Goal: Obtain resource: Download file/media

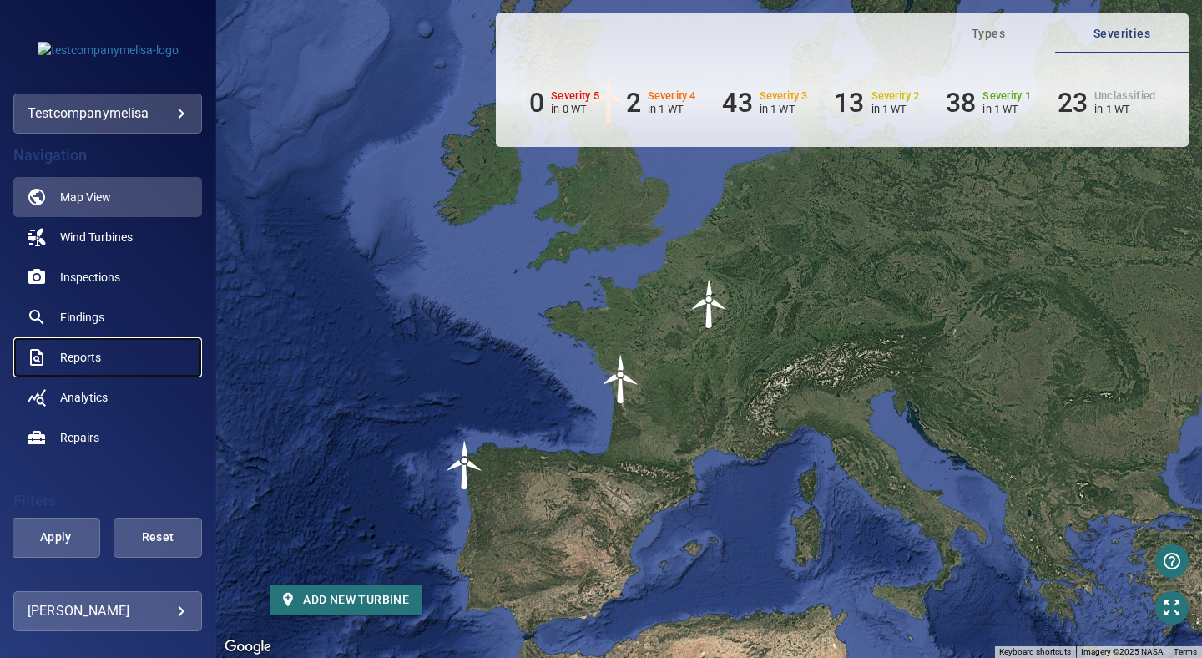
click at [106, 360] on link "Reports" at bounding box center [107, 357] width 189 height 40
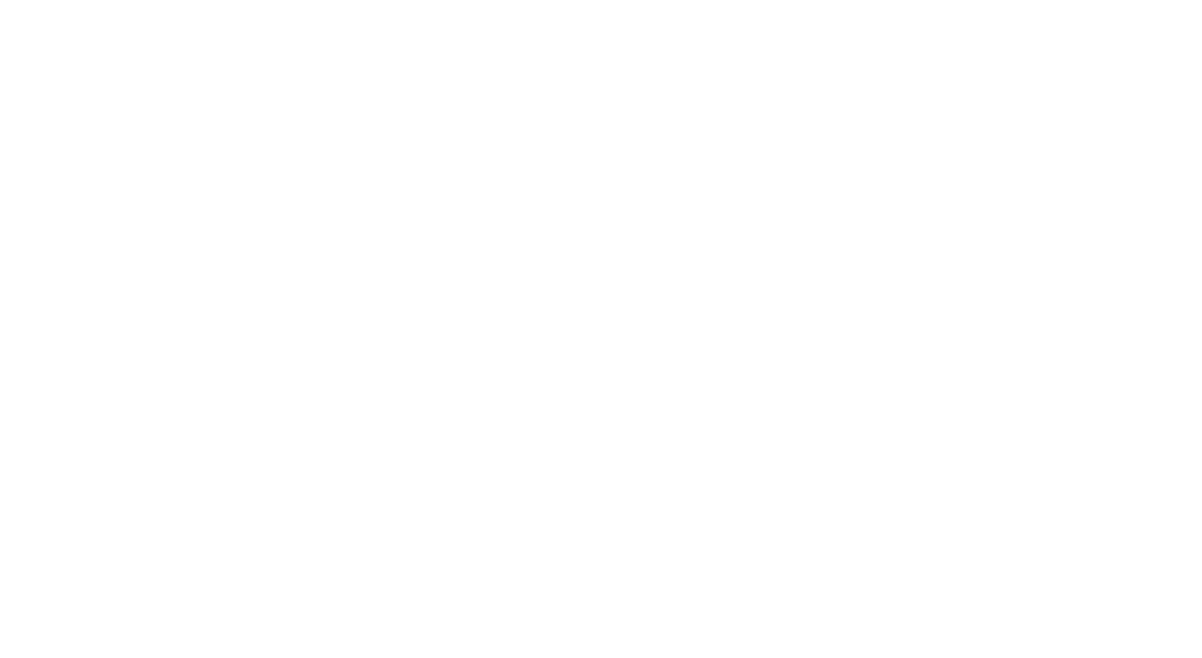
click at [335, 0] on html at bounding box center [601, 0] width 1202 height 0
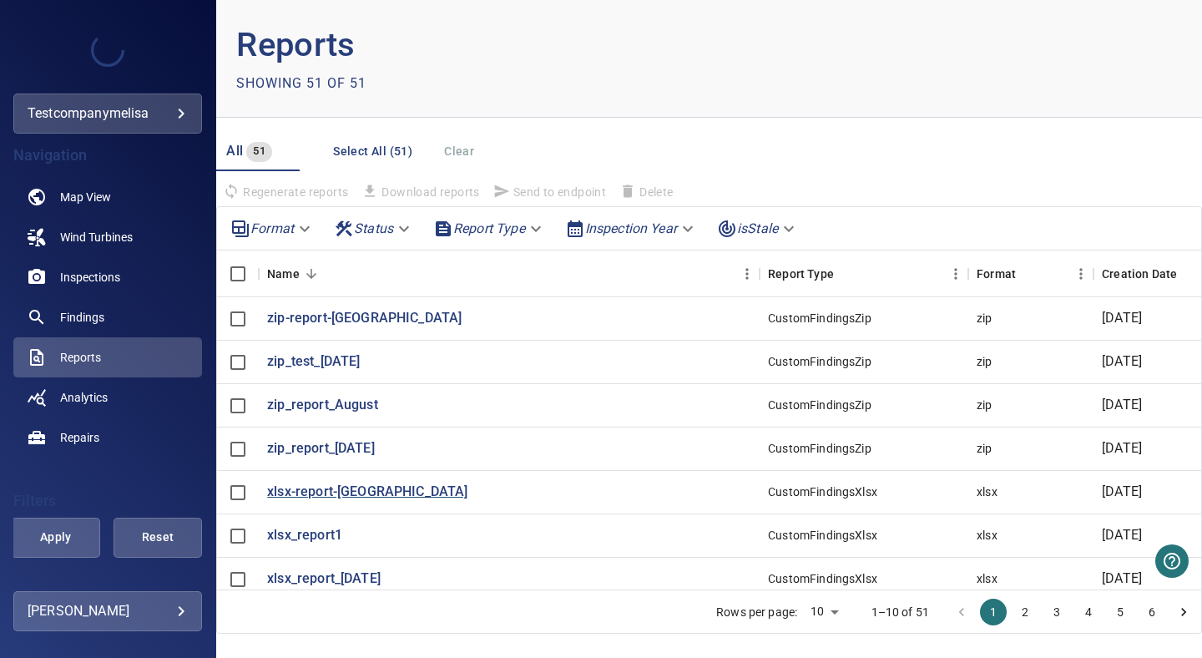
scroll to position [100, 0]
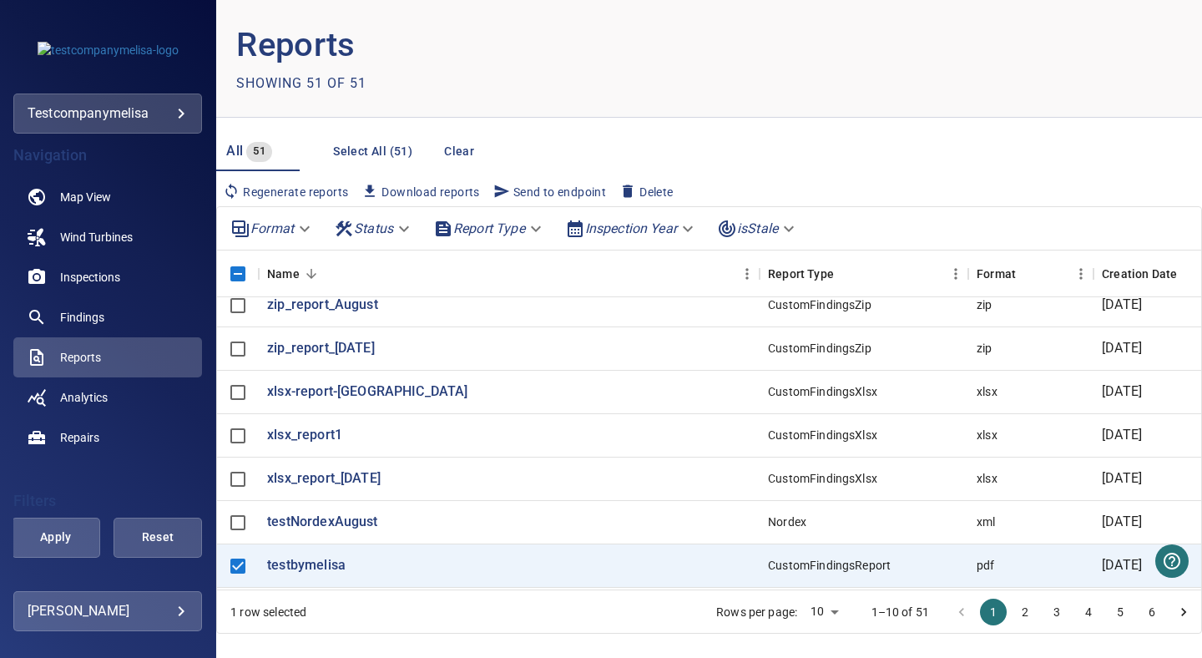
click at [441, 187] on span "Download reports" at bounding box center [421, 192] width 118 height 18
